Goal: Information Seeking & Learning: Understand process/instructions

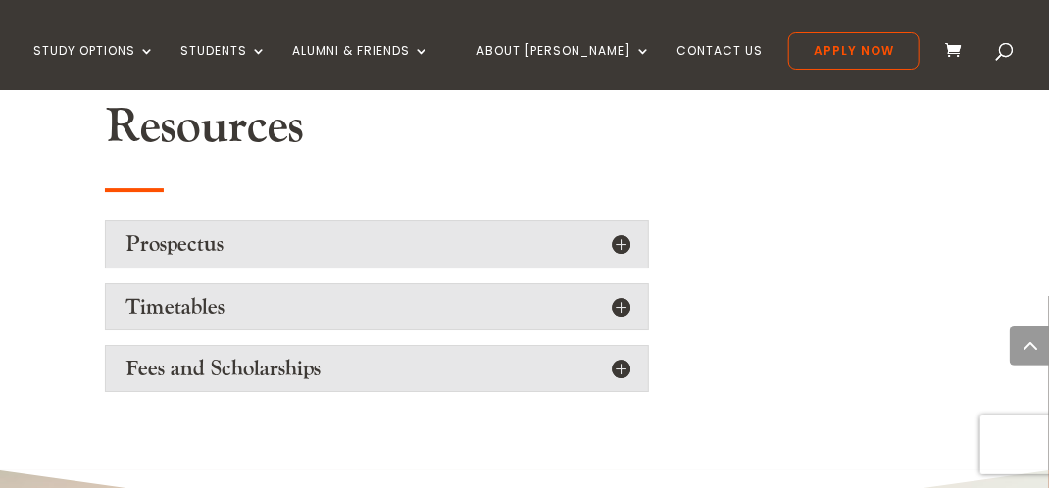
scroll to position [2234, 0]
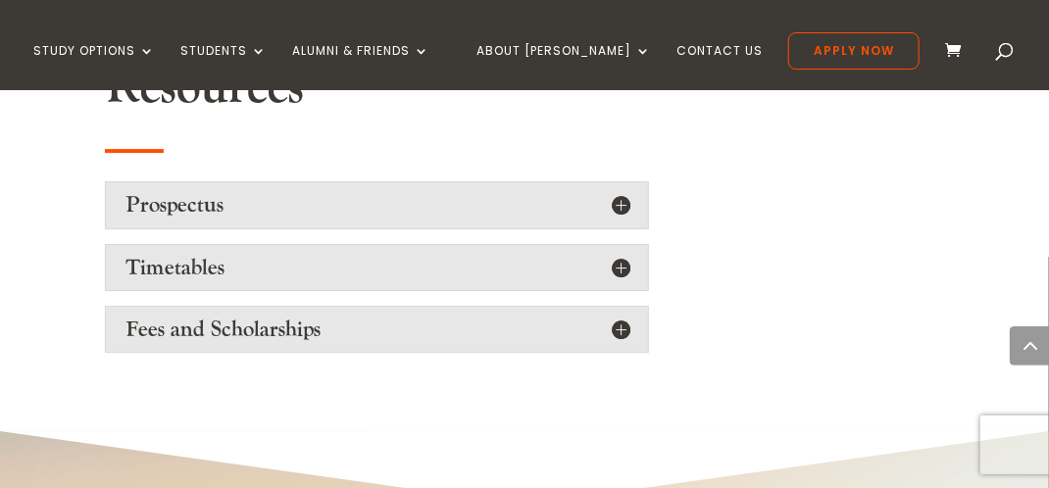
click at [616, 317] on h5 "Fees and Scholarships" at bounding box center [376, 329] width 503 height 25
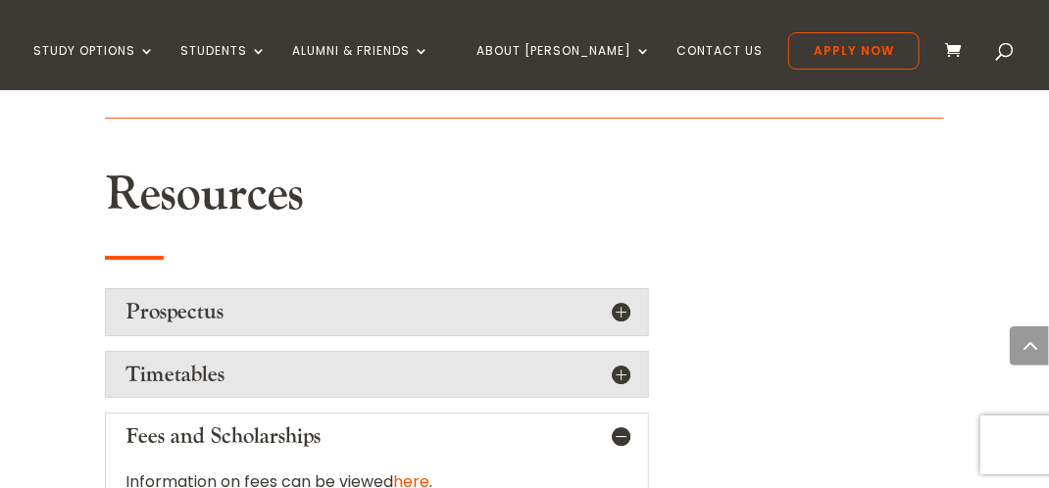
scroll to position [2117, 0]
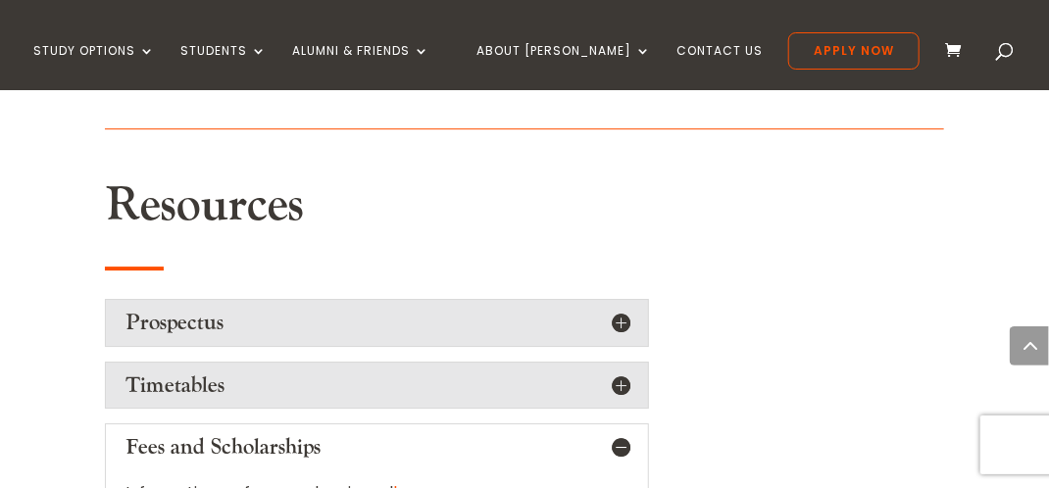
click at [623, 372] on h5 "Timetables" at bounding box center [376, 384] width 503 height 25
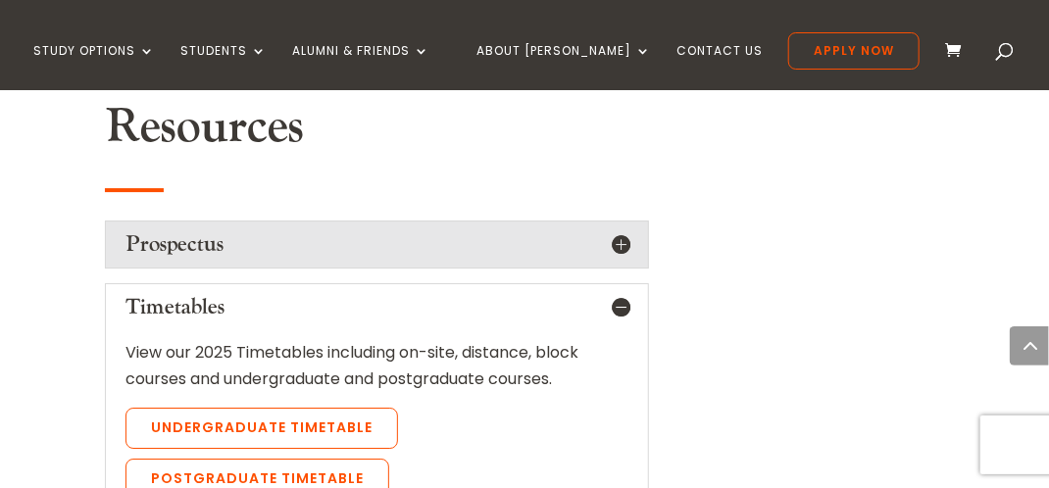
scroll to position [2234, 0]
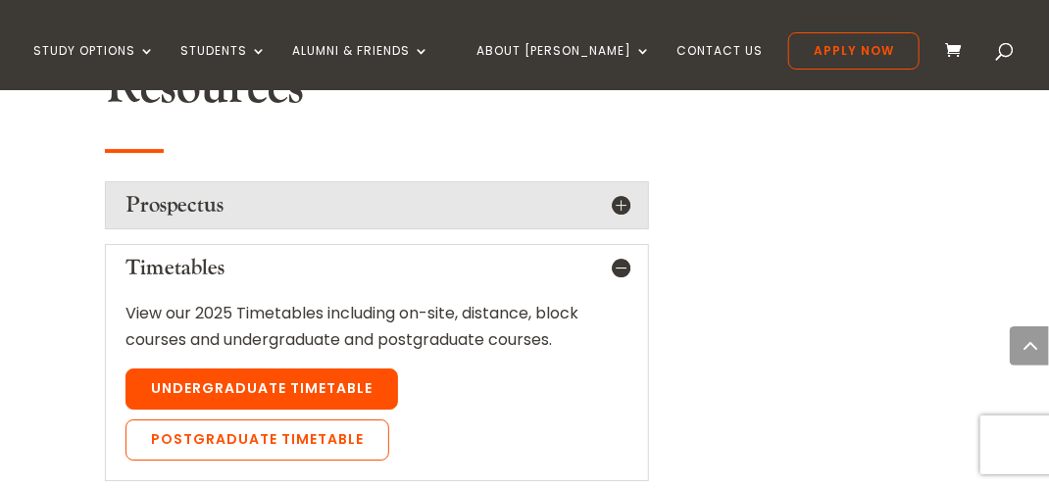
click at [307, 368] on link "Undergraduate Timetable" at bounding box center [261, 388] width 272 height 41
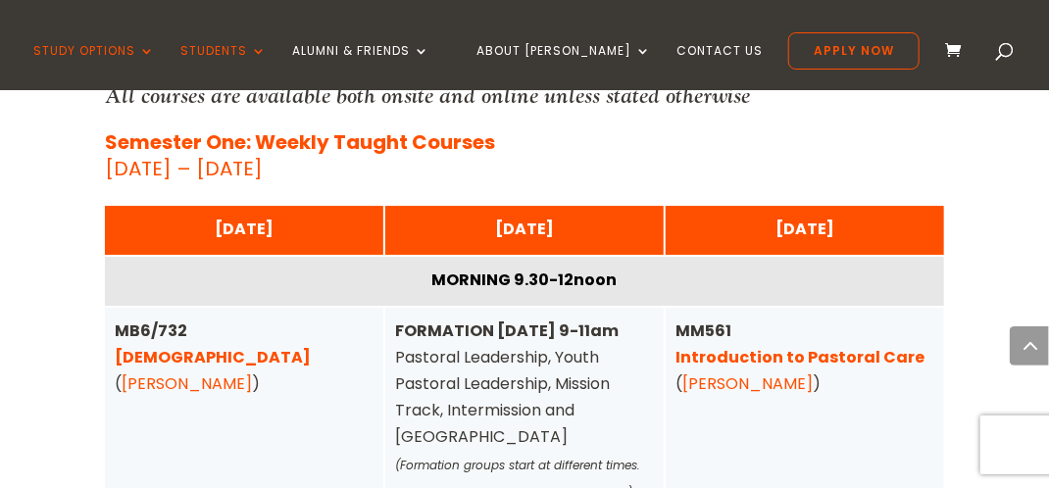
scroll to position [4821, 0]
